Goal: Check status: Check status

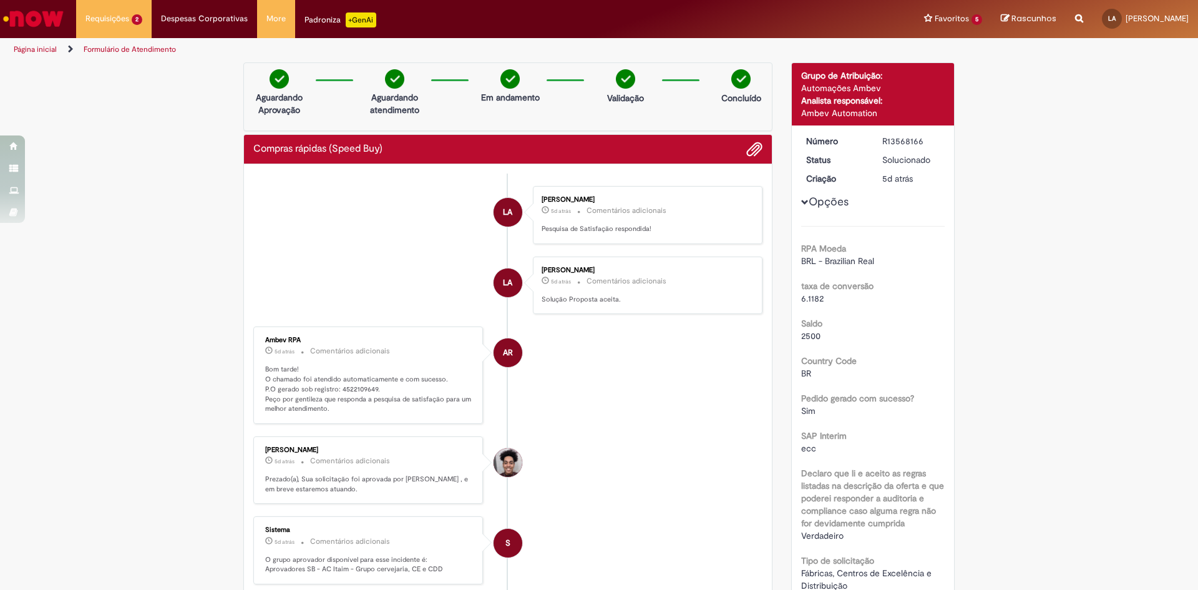
scroll to position [62, 0]
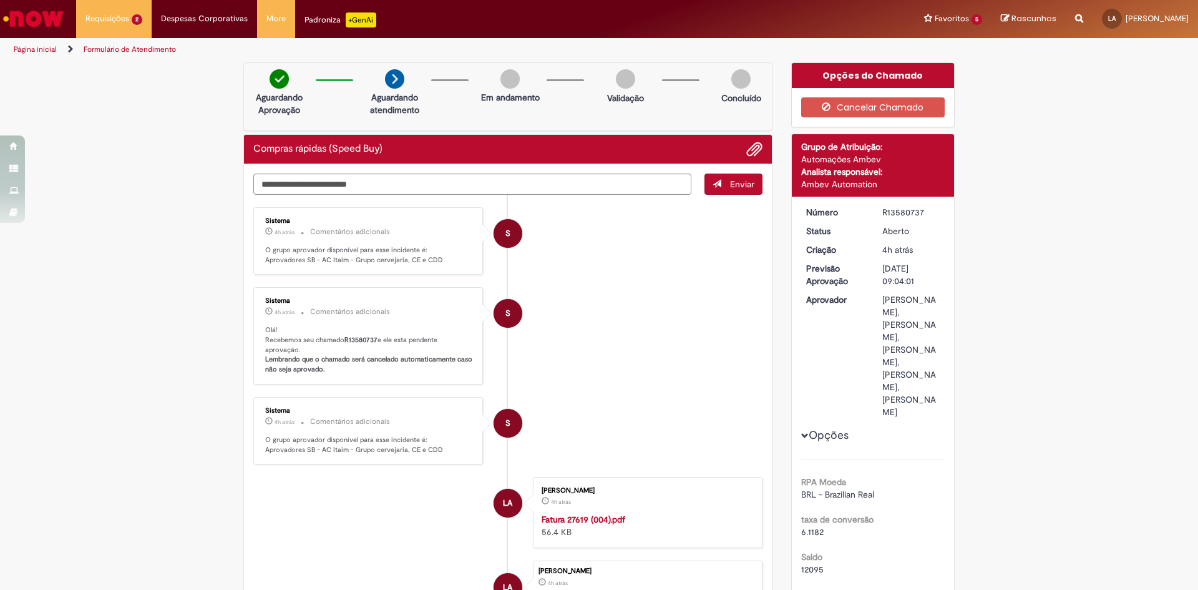
click at [882, 309] on div "Alan Claro Gomes, Alberto Cypriano Bento, Aline Alessandra Sandy Sanchez Barbos…" at bounding box center [911, 355] width 58 height 125
drag, startPoint x: 873, startPoint y: 324, endPoint x: 921, endPoint y: 353, distance: 56.0
click at [921, 353] on dd "Alan Claro Gomes, Alberto Cypriano Bento, Aline Alessandra Sandy Sanchez Barbos…" at bounding box center [911, 355] width 77 height 125
